Goal: Find contact information: Find contact information

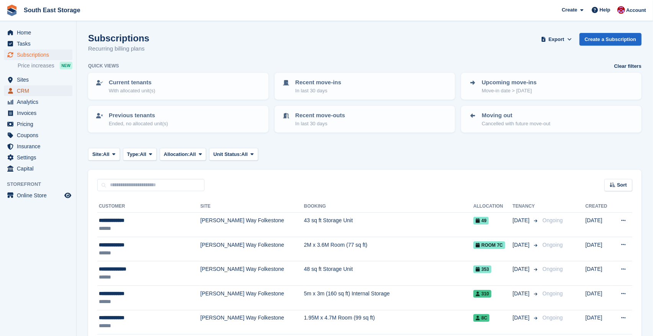
click at [22, 89] on span "CRM" at bounding box center [40, 90] width 46 height 11
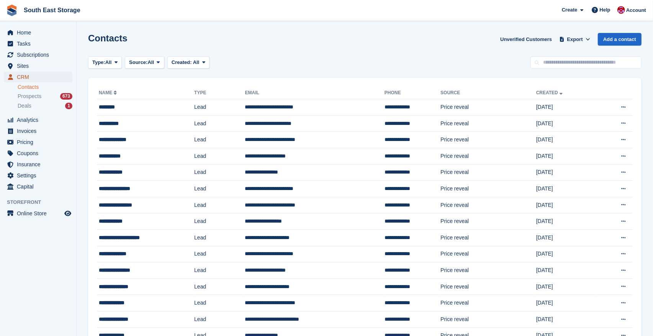
click at [20, 77] on span "CRM" at bounding box center [40, 77] width 46 height 11
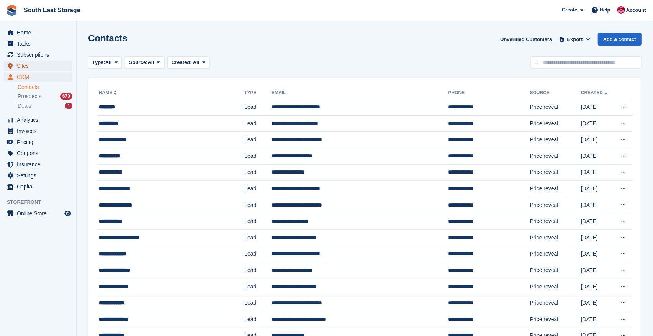
click at [21, 70] on span "Sites" at bounding box center [40, 66] width 46 height 11
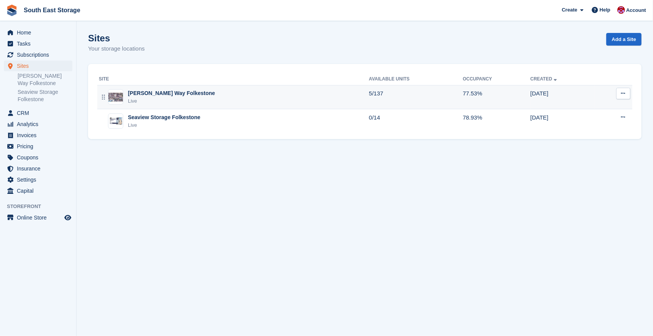
click at [152, 98] on div "Live" at bounding box center [171, 101] width 87 height 8
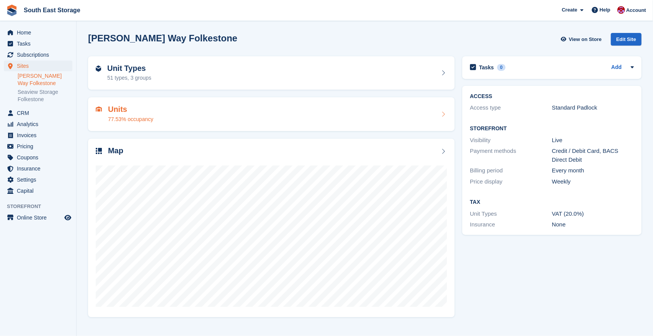
click at [124, 111] on h2 "Units" at bounding box center [130, 109] width 45 height 9
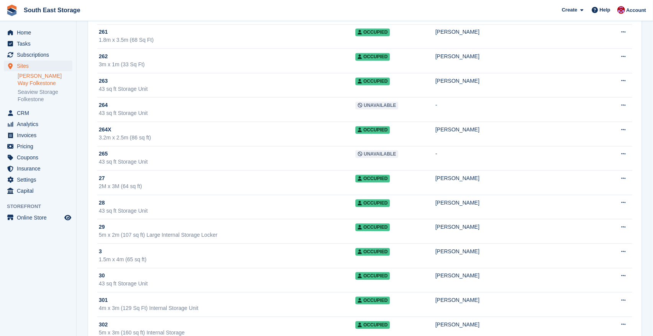
scroll to position [1064, 0]
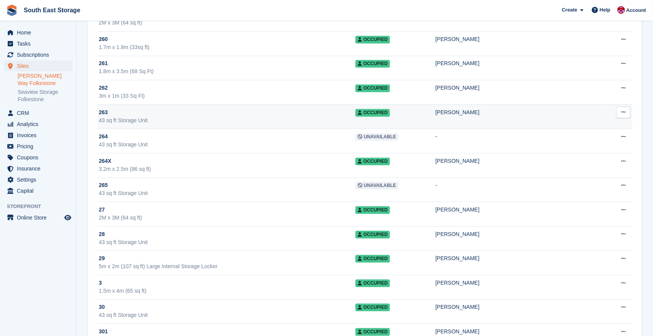
click at [191, 111] on div "263" at bounding box center [227, 112] width 257 height 8
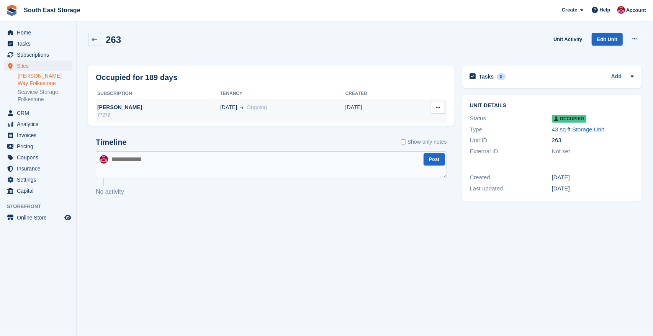
click at [115, 104] on div "[PERSON_NAME]" at bounding box center [158, 107] width 125 height 8
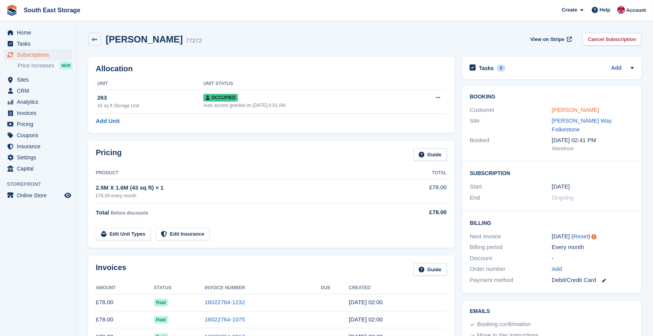
click at [570, 112] on link "[PERSON_NAME]" at bounding box center [575, 110] width 47 height 7
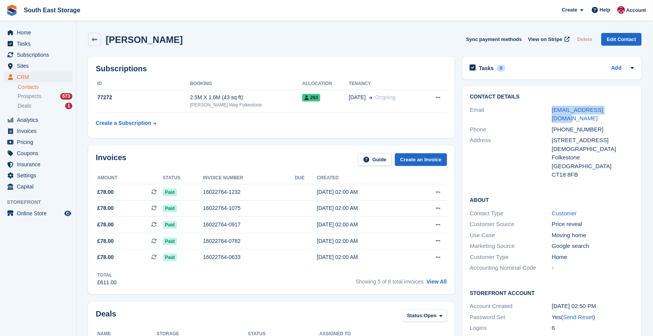
drag, startPoint x: 619, startPoint y: 113, endPoint x: 530, endPoint y: 112, distance: 89.7
click at [530, 112] on div "Email [EMAIL_ADDRESS][DOMAIN_NAME]" at bounding box center [552, 115] width 164 height 20
copy div "kevryan68@yahoo.co.uk"
